Goal: Task Accomplishment & Management: Manage account settings

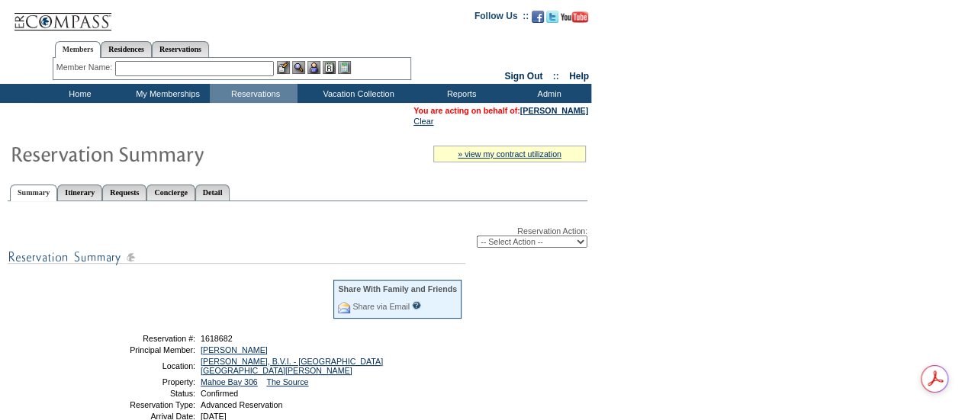
click at [529, 243] on select "-- Select Action -- Modify Reservation Dates Modify Reservation Cost Modify Occ…" at bounding box center [532, 242] width 111 height 12
select select "CancelRes"
click at [477, 237] on select "-- Select Action -- Modify Reservation Dates Modify Reservation Cost Modify Occ…" at bounding box center [532, 242] width 111 height 12
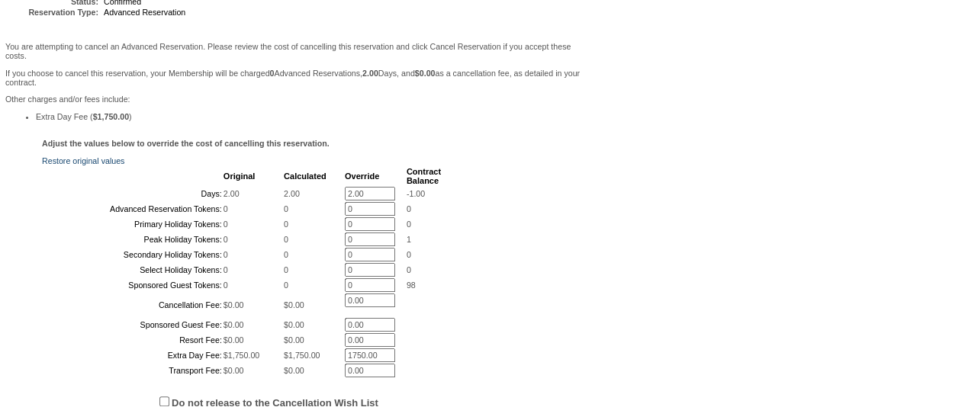
scroll to position [229, 0]
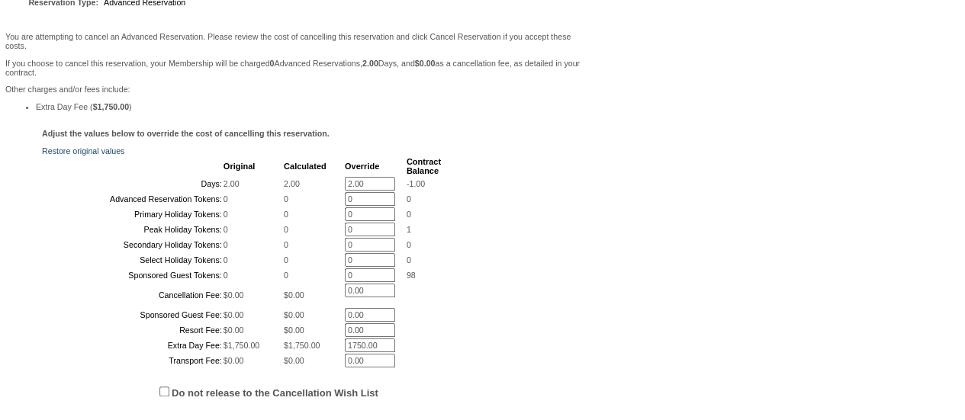
click at [365, 191] on input "2.00" at bounding box center [370, 184] width 50 height 14
type input "2"
type input "0"
click at [576, 179] on div "Adjust the values below to override the cost of cancelling this reservation. Re…" at bounding box center [296, 279] width 584 height 301
click at [530, 192] on div "Adjust the values below to override the cost of cancelling this reservation. Re…" at bounding box center [296, 305] width 584 height 352
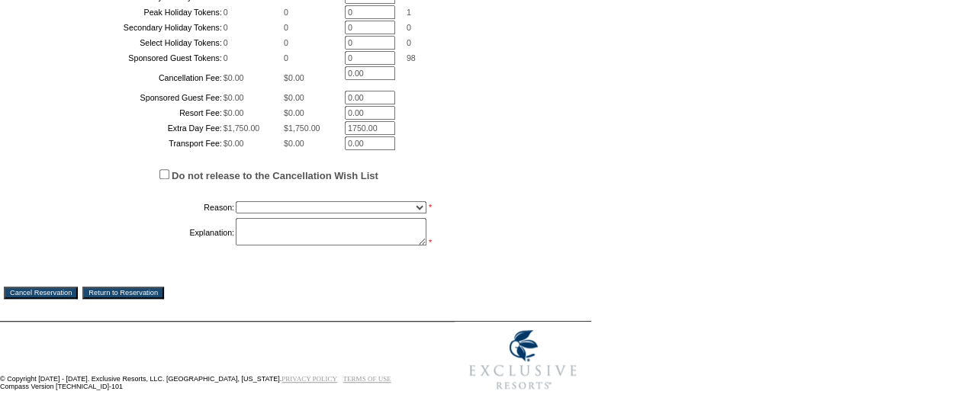
scroll to position [570, 0]
click at [275, 204] on select "Creating Continuous Stay Days Booked After Cancellation Experiential / Hotel / …" at bounding box center [331, 207] width 191 height 12
click at [168, 175] on input "Do not release to the Cancellation Wish List" at bounding box center [164, 174] width 10 height 10
checkbox input "true"
click at [250, 204] on select "Creating Continuous Stay Days Booked After Cancellation Experiential / Hotel / …" at bounding box center [331, 207] width 191 height 12
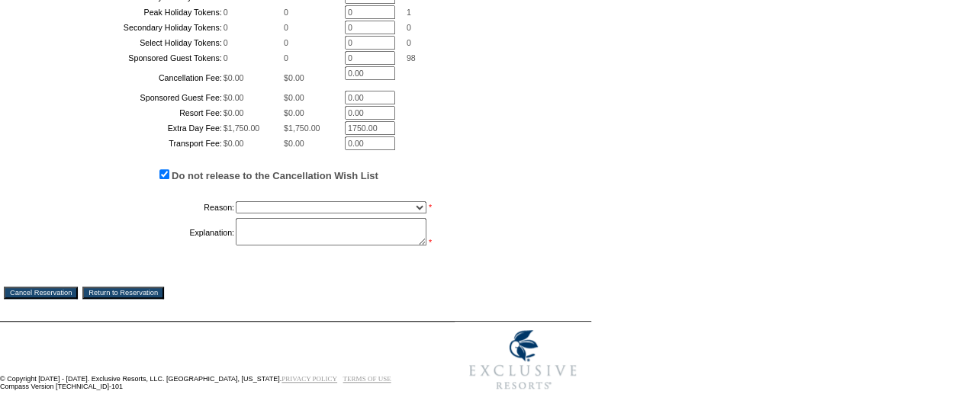
select select "1030"
click at [236, 201] on select "Creating Continuous Stay Days Booked After Cancellation Experiential / Hotel / …" at bounding box center [331, 207] width 191 height 12
click at [278, 233] on textarea at bounding box center [331, 231] width 191 height 27
type textarea "MR"
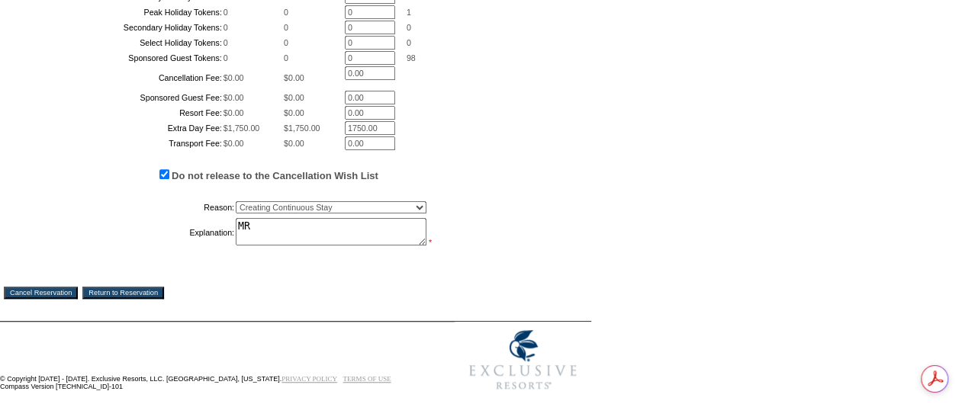
click at [21, 291] on input "Cancel Reservation" at bounding box center [41, 293] width 74 height 12
